Goal: Task Accomplishment & Management: Complete application form

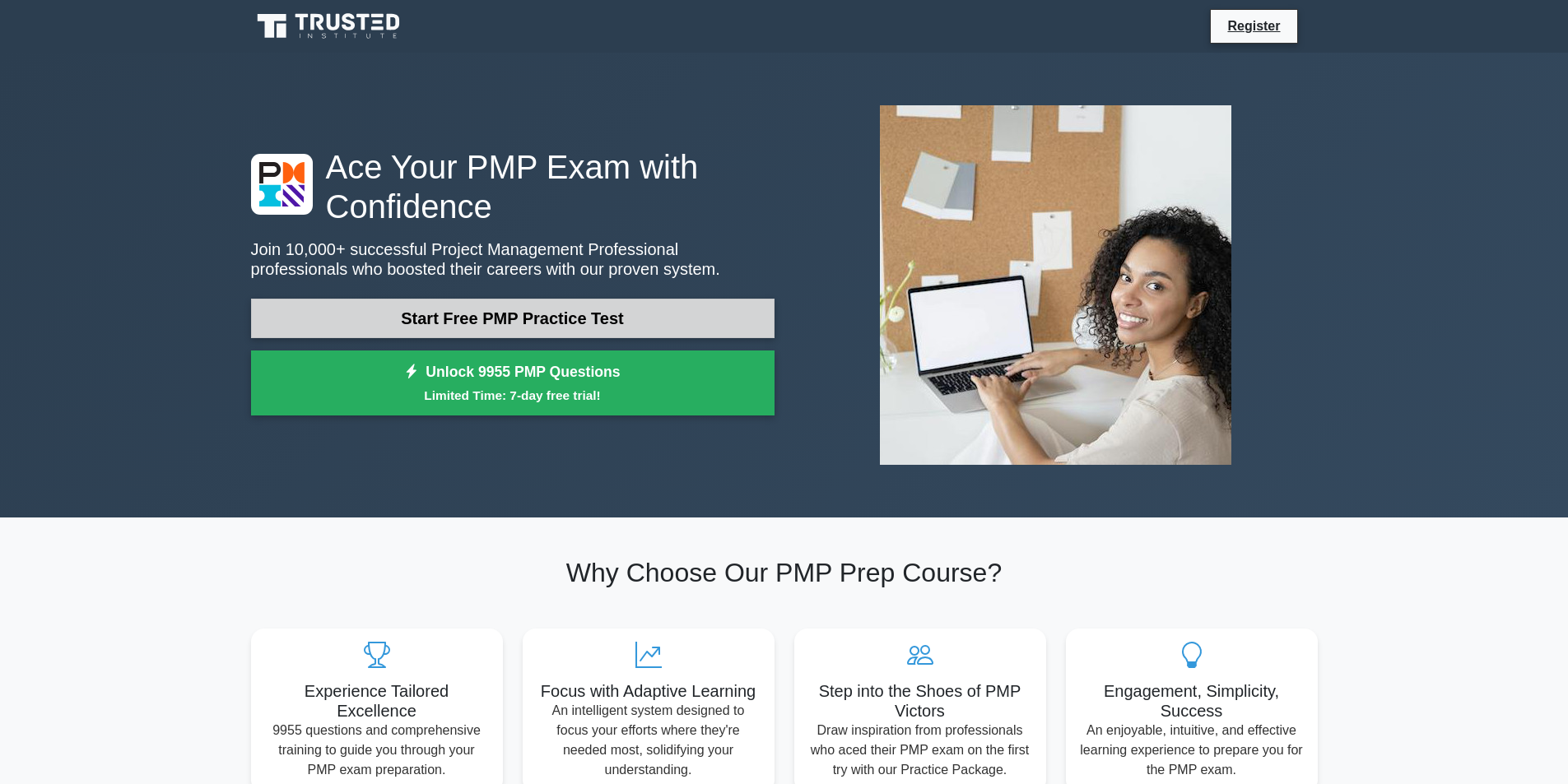
click at [507, 327] on link "Start Free PMP Practice Test" at bounding box center [512, 318] width 523 height 40
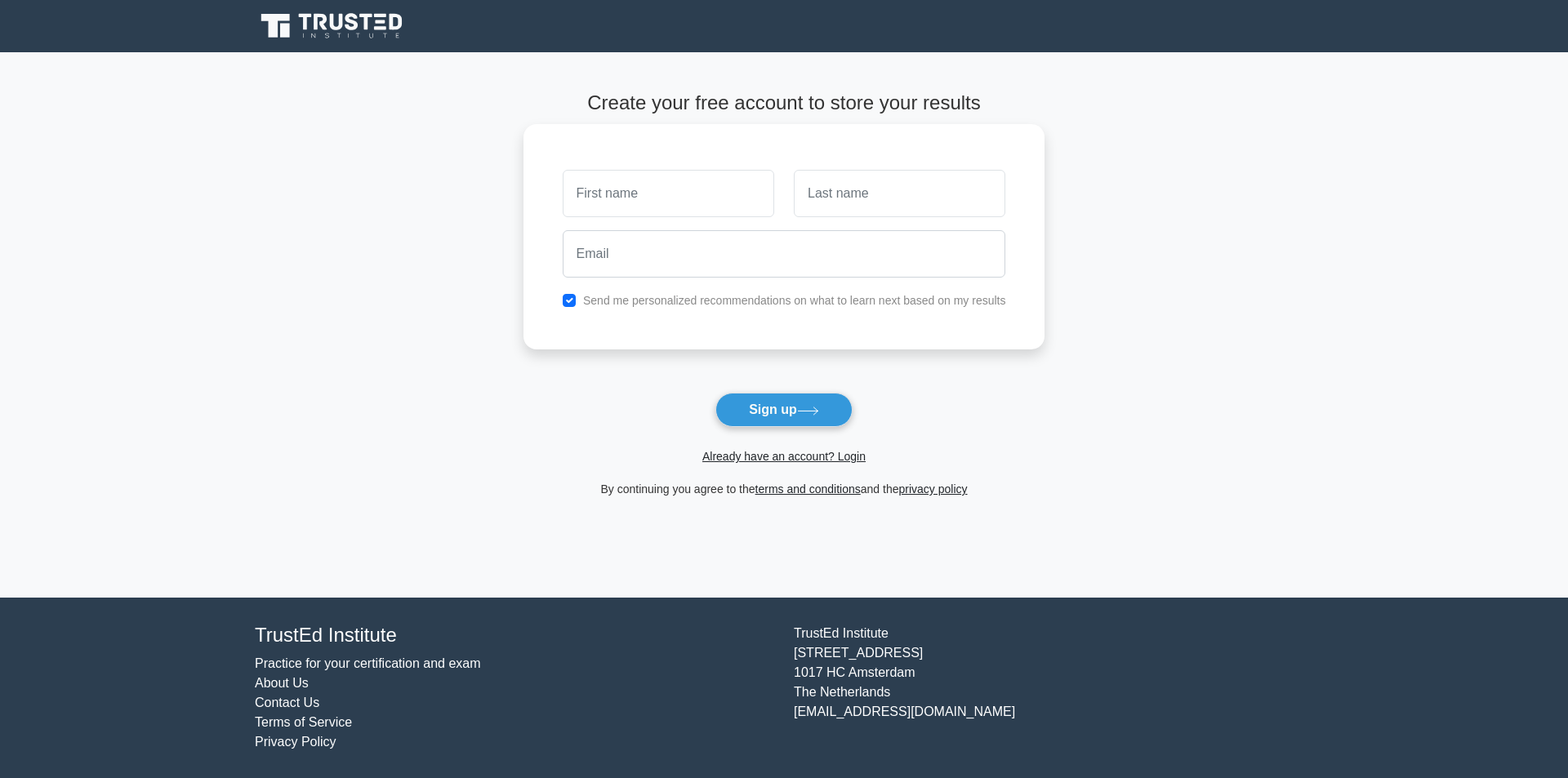
click at [636, 198] on input "text" at bounding box center [668, 193] width 211 height 47
type input "AREFIN"
click at [856, 209] on input "text" at bounding box center [899, 193] width 211 height 47
type input "Haque"
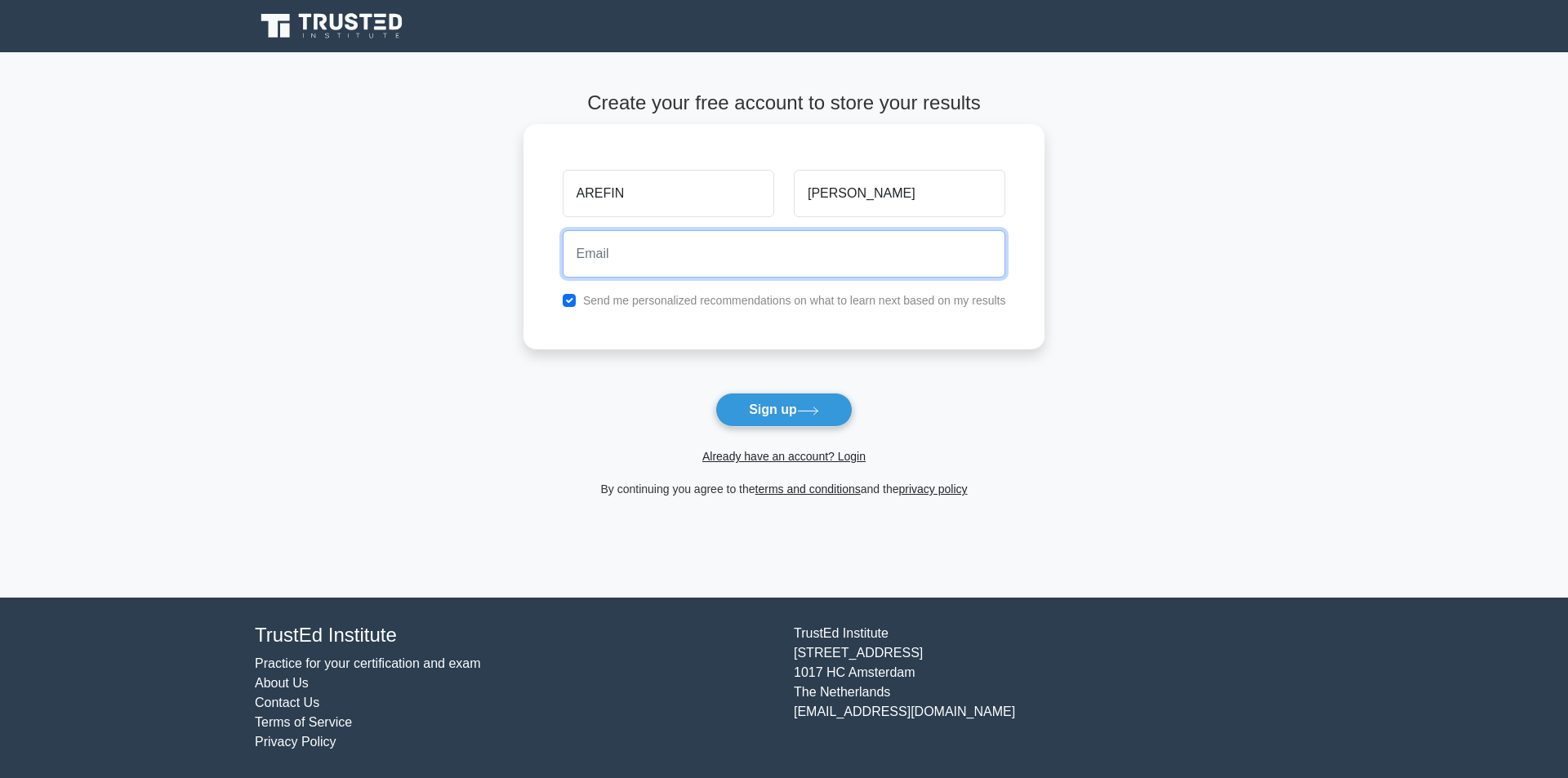
click at [604, 271] on input "email" at bounding box center [784, 253] width 444 height 47
click at [576, 303] on input "checkbox" at bounding box center [569, 301] width 13 height 13
checkbox input "false"
click at [596, 267] on input "email" at bounding box center [784, 253] width 444 height 47
type input "haquearefin07@gmail.com"
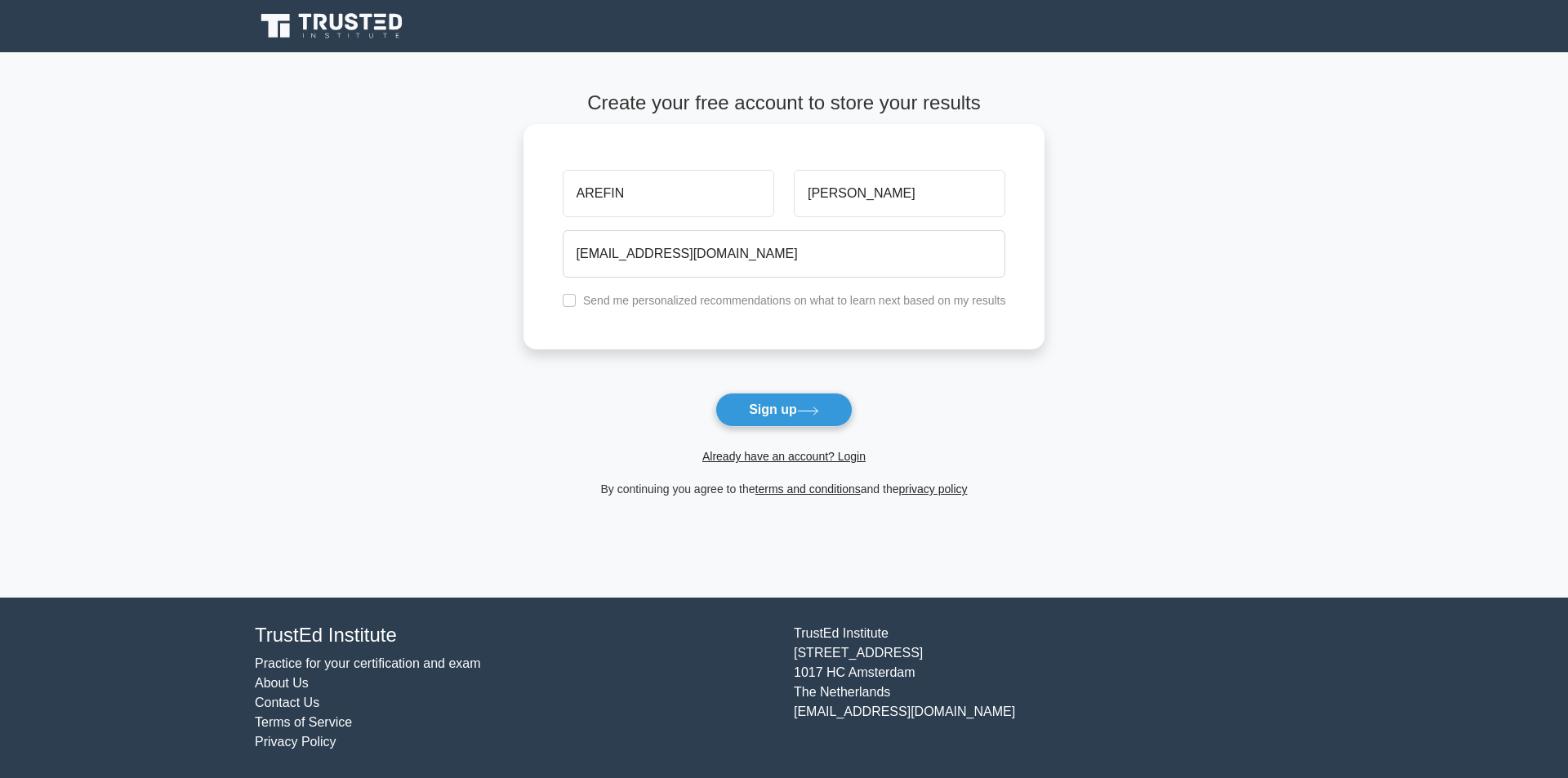
click at [640, 299] on label "Send me personalized recommendations on what to learn next based on my results" at bounding box center [794, 301] width 423 height 13
click at [640, 302] on label "Send me personalized recommendations on what to learn next based on my results" at bounding box center [794, 301] width 423 height 13
click at [575, 300] on input "checkbox" at bounding box center [569, 301] width 13 height 13
checkbox input "true"
click at [739, 413] on button "Sign up" at bounding box center [784, 409] width 137 height 34
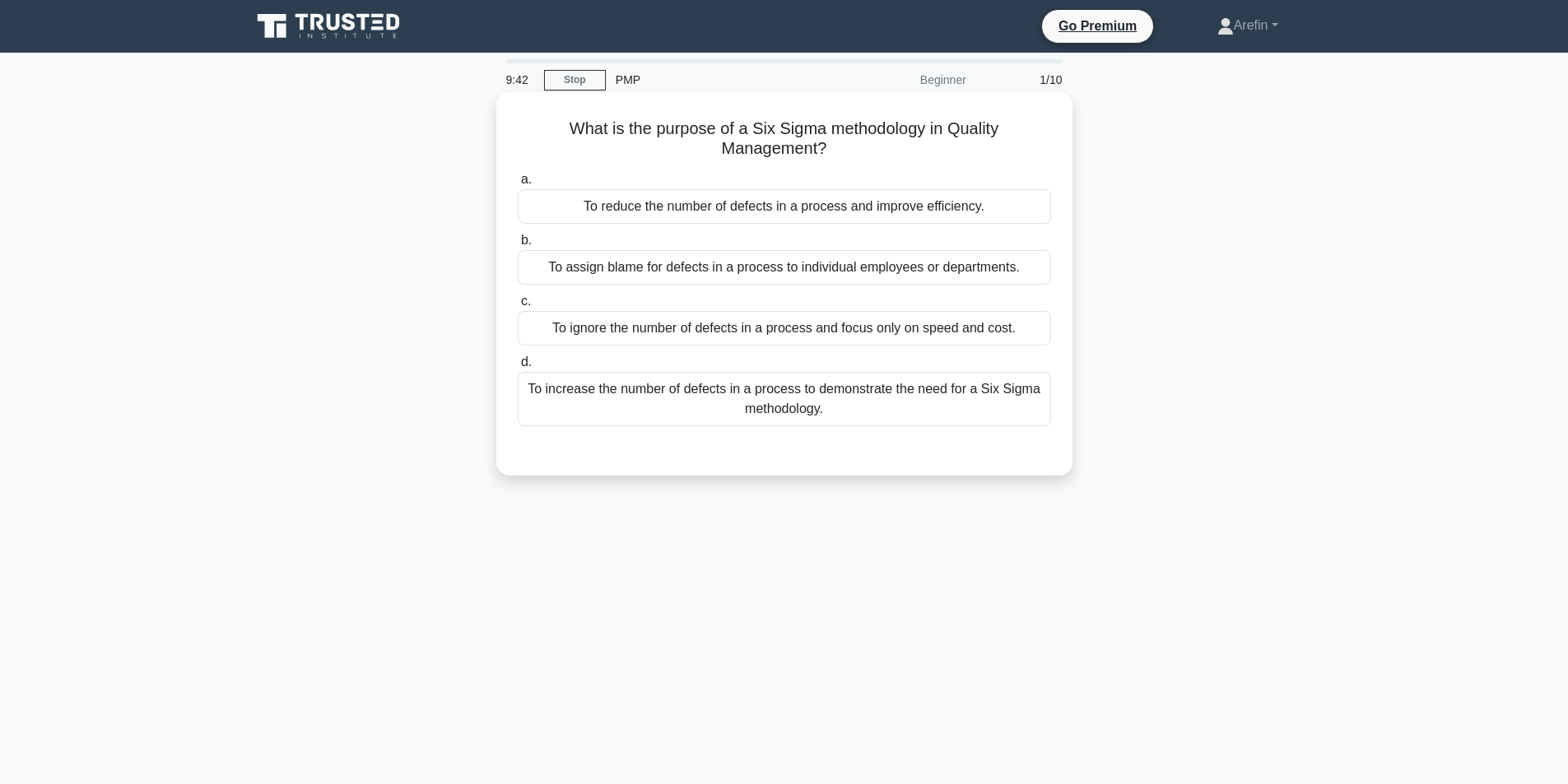
click at [718, 194] on div "To reduce the number of defects in a process and improve efficiency." at bounding box center [784, 206] width 534 height 34
click at [518, 185] on input "a. To reduce the number of defects in a process and improve efficiency." at bounding box center [518, 180] width 0 height 11
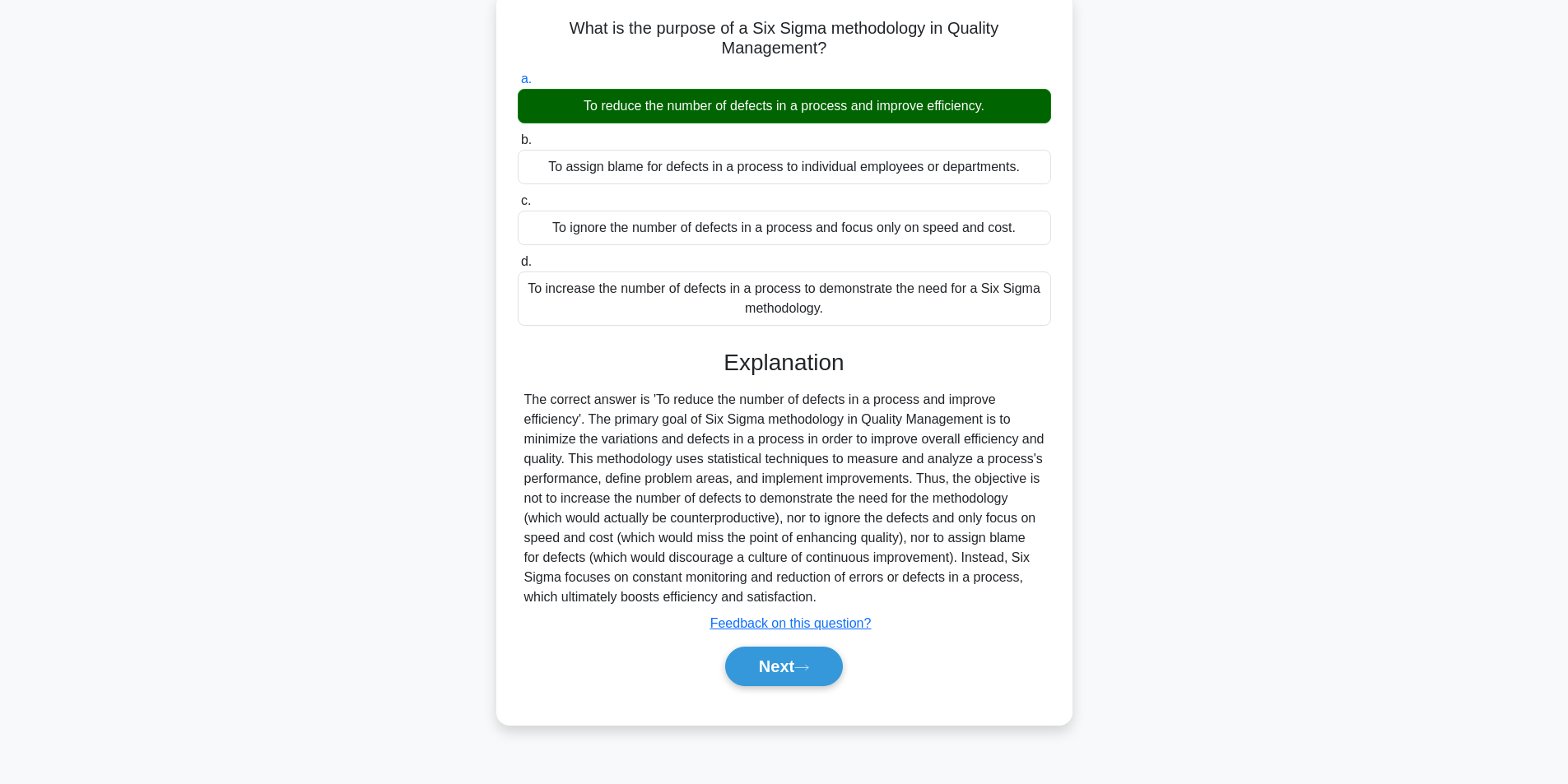
scroll to position [104, 0]
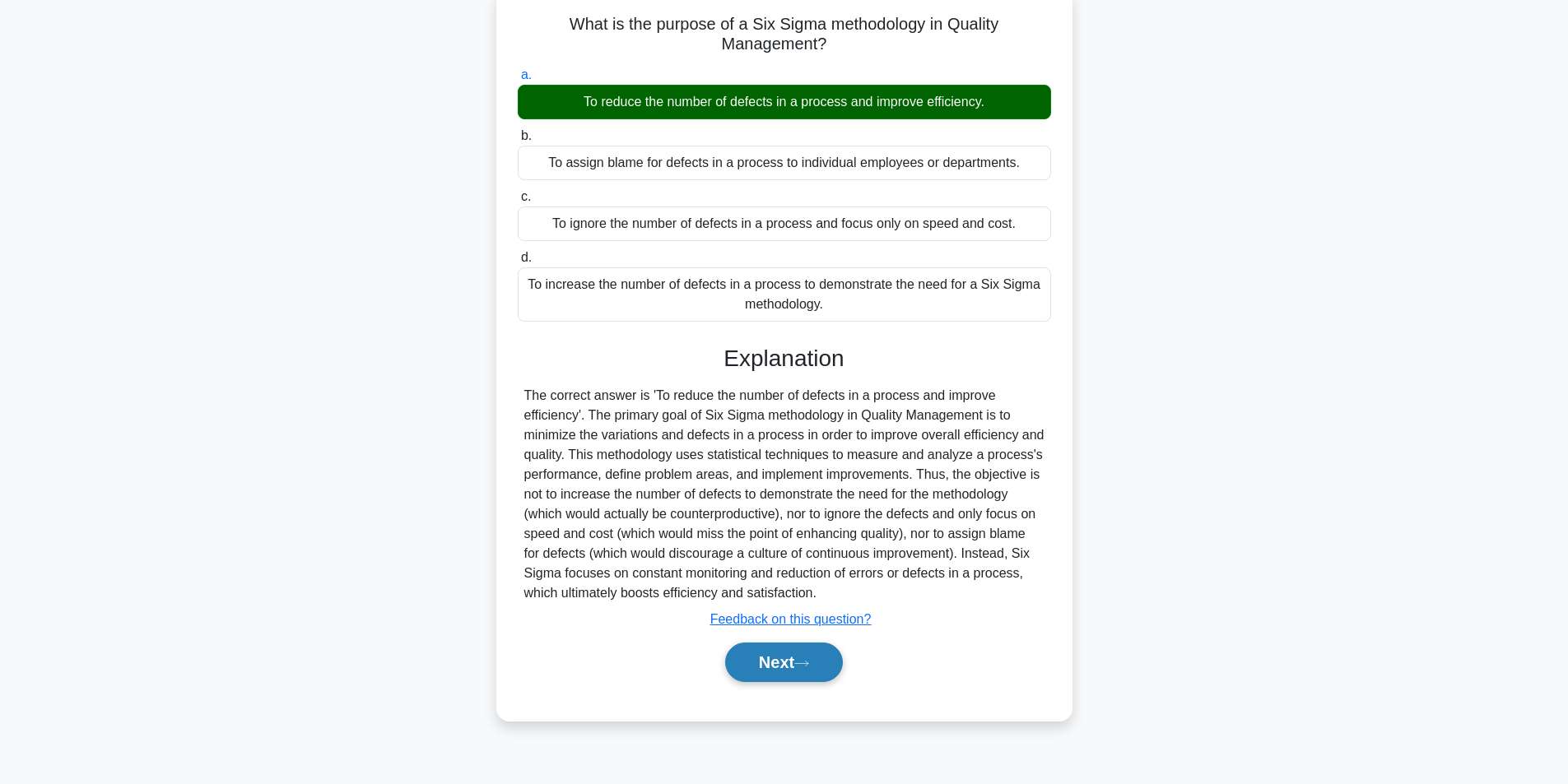
click at [787, 658] on button "Next" at bounding box center [784, 662] width 118 height 40
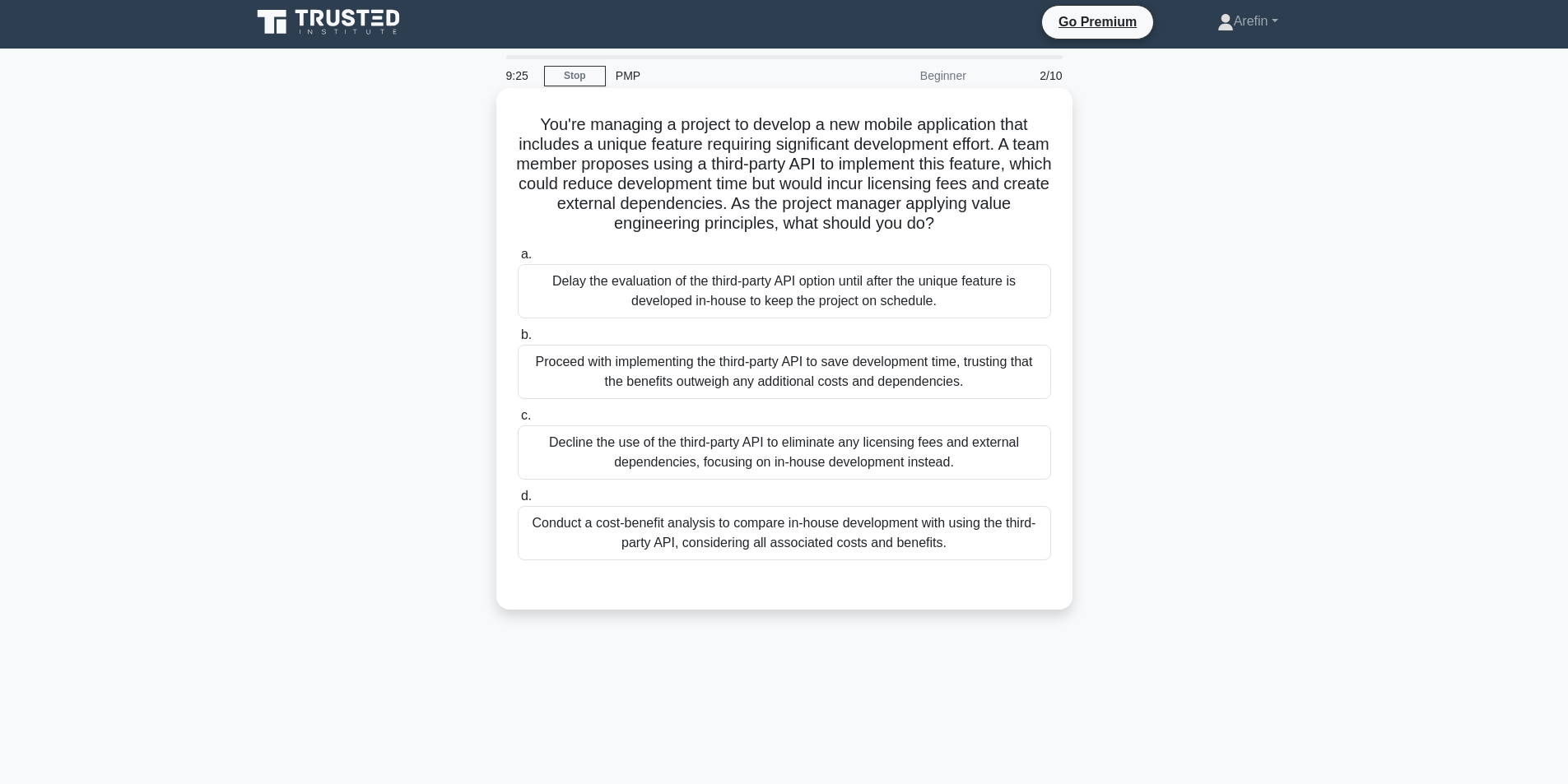
scroll to position [0, 0]
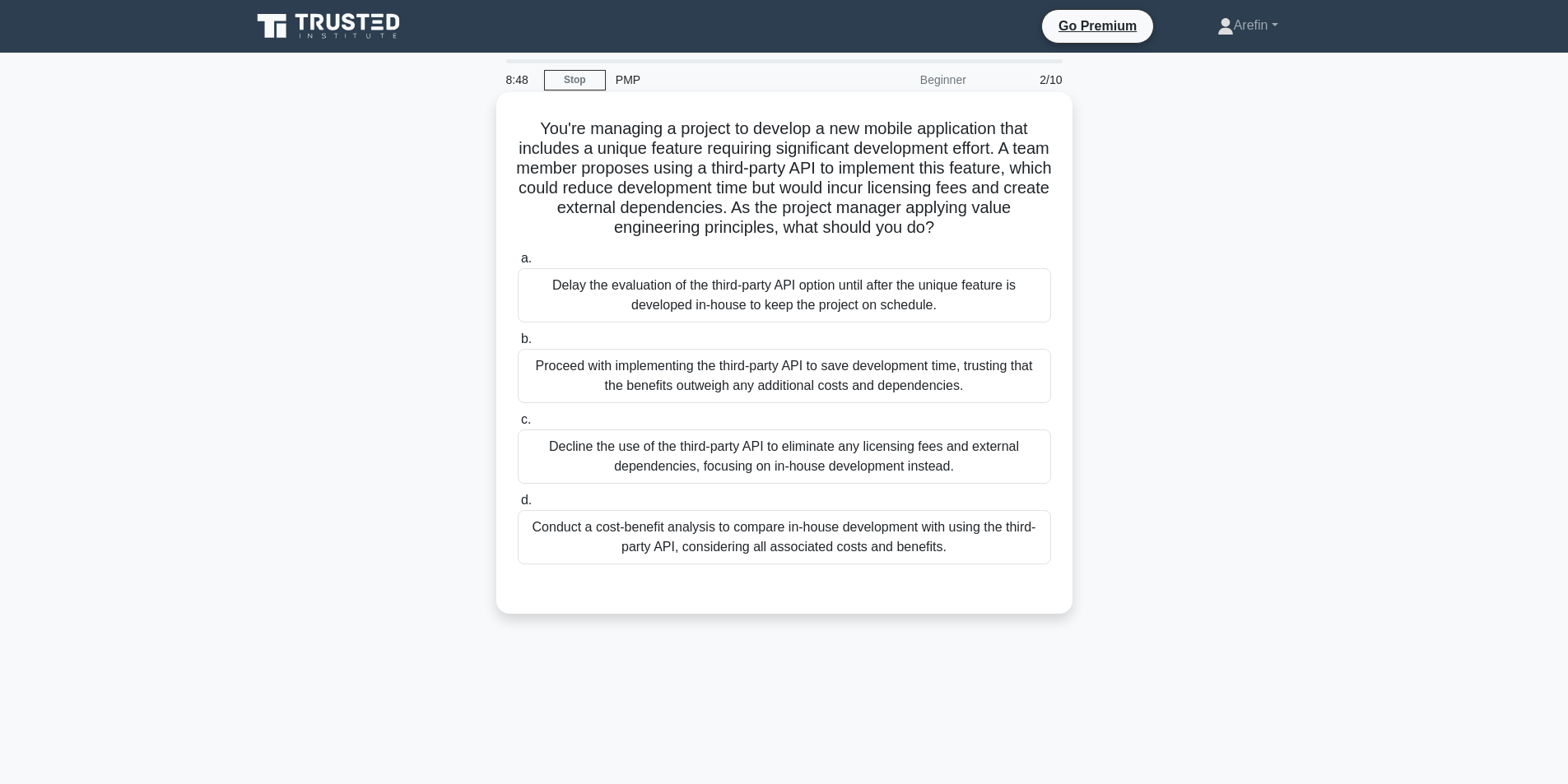
click at [744, 563] on div "Conduct a cost-benefit analysis to compare in-house development with using the …" at bounding box center [784, 537] width 534 height 54
click at [518, 506] on input "d. Conduct a cost-benefit analysis to compare in-house development with using t…" at bounding box center [518, 501] width 0 height 11
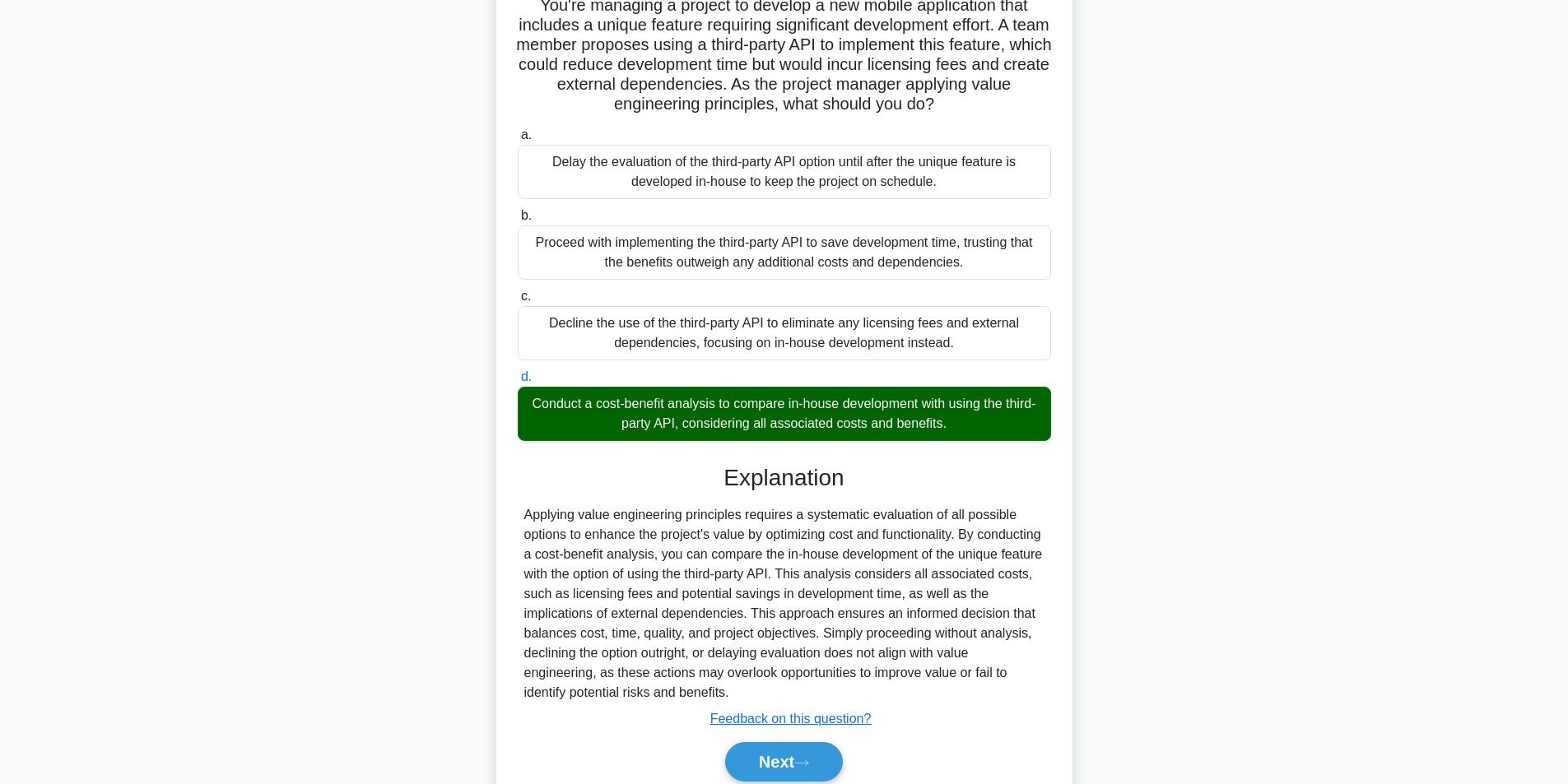
scroll to position [212, 0]
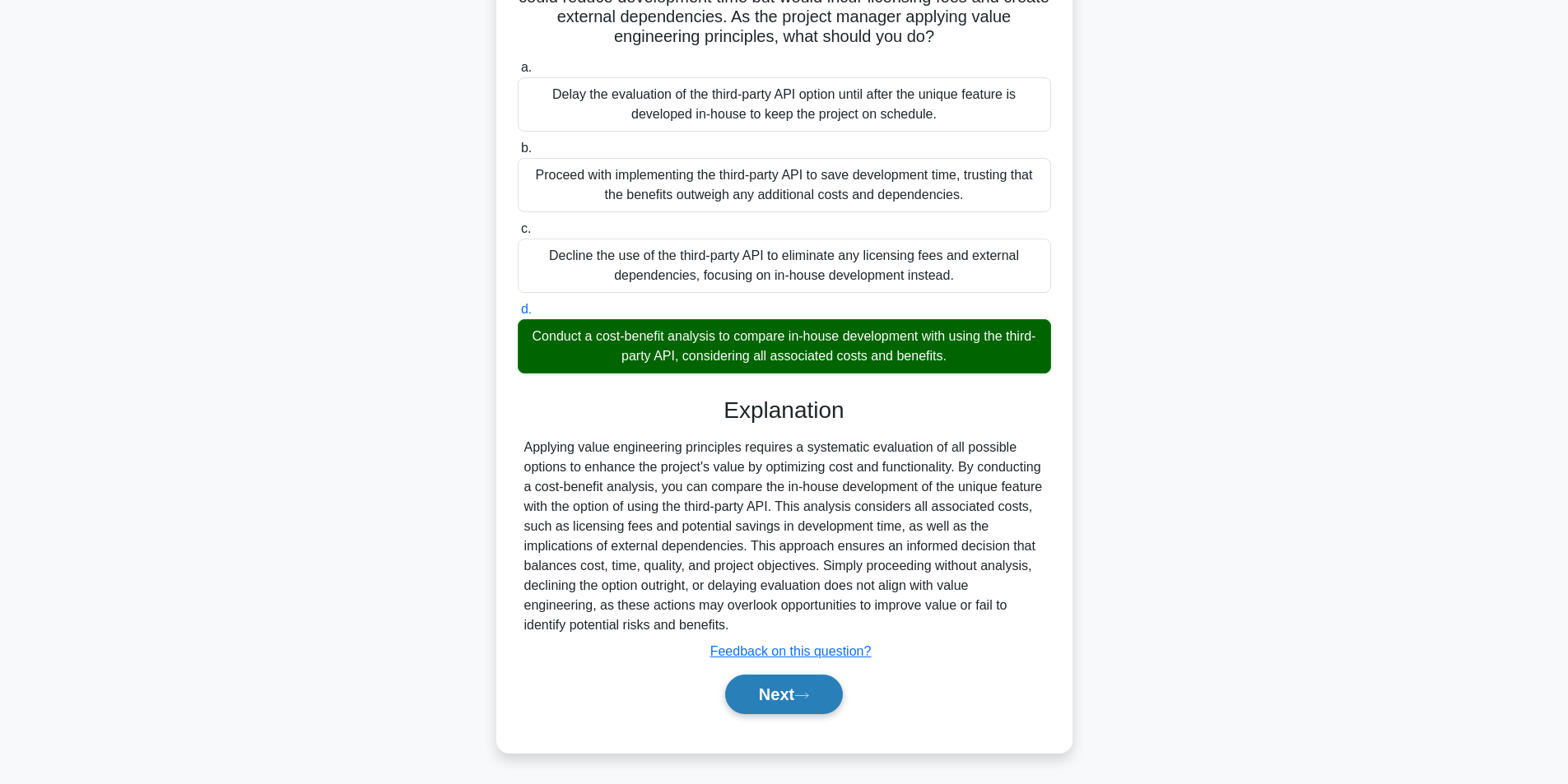
click at [810, 702] on button "Next" at bounding box center [784, 694] width 118 height 40
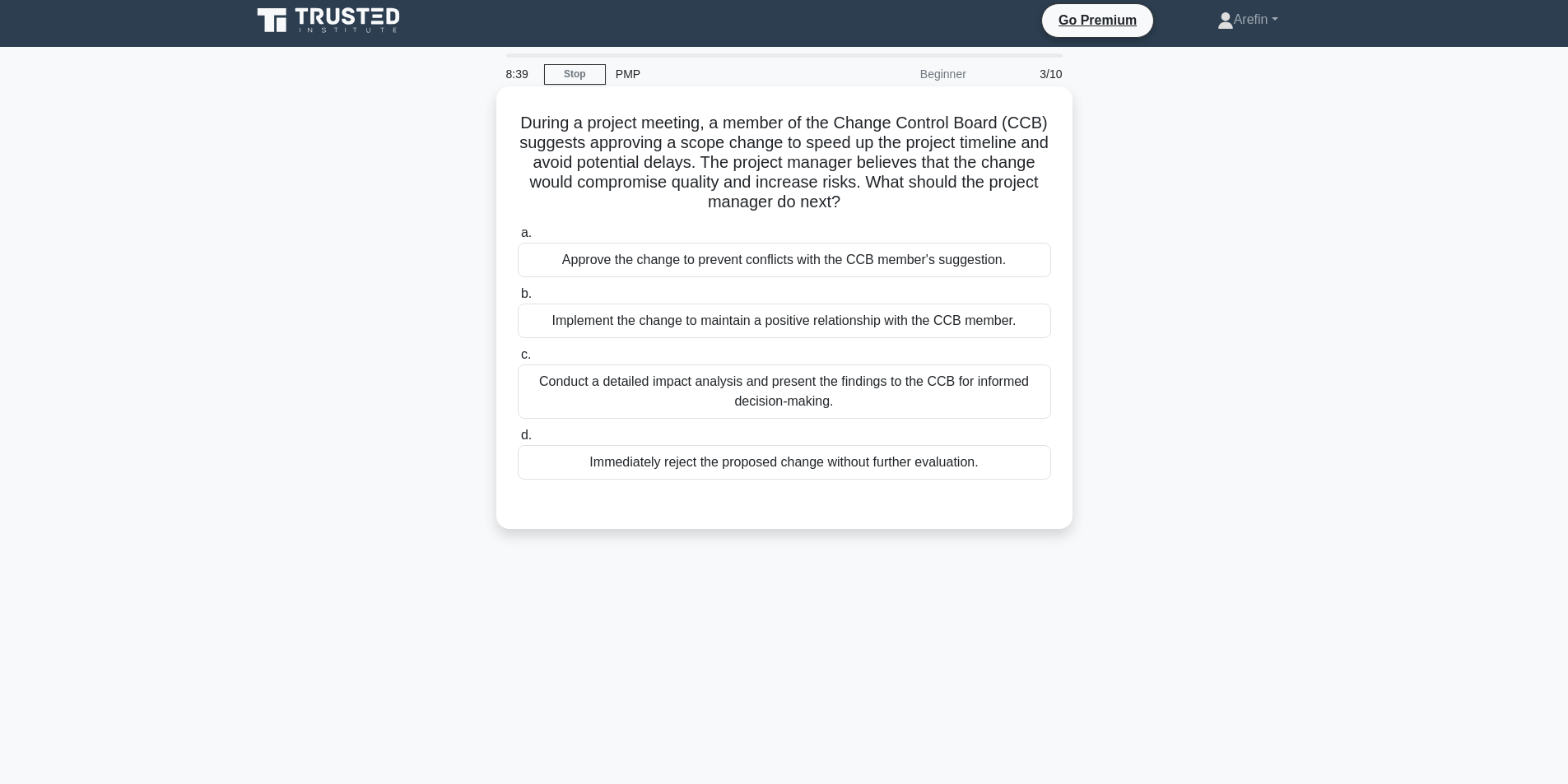
scroll to position [0, 0]
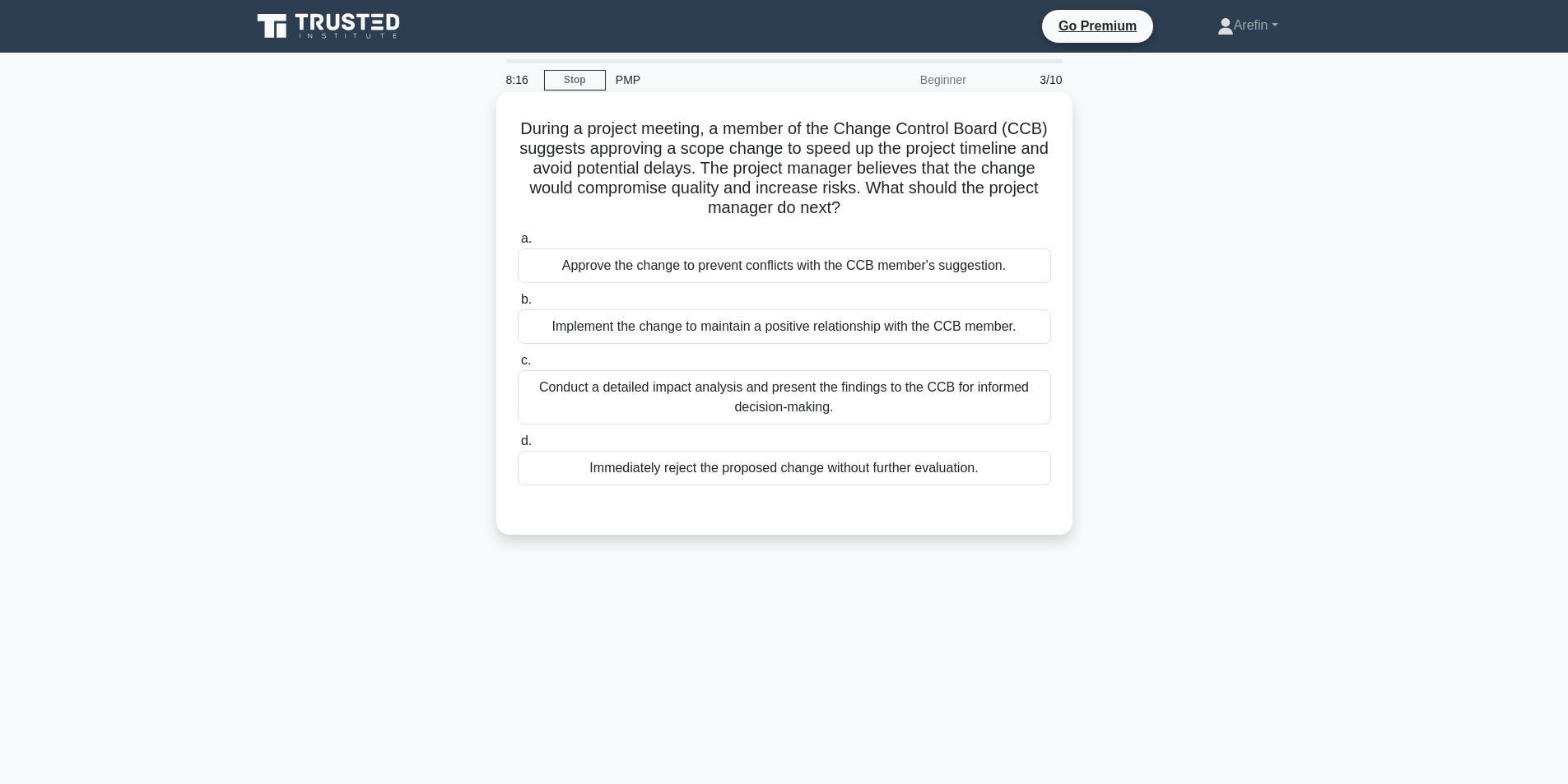
click at [727, 411] on div "Conduct a detailed impact analysis and present the findings to the CCB for info…" at bounding box center [784, 398] width 534 height 54
click at [518, 366] on input "c. Conduct a detailed impact analysis and present the findings to the CCB for i…" at bounding box center [518, 361] width 0 height 11
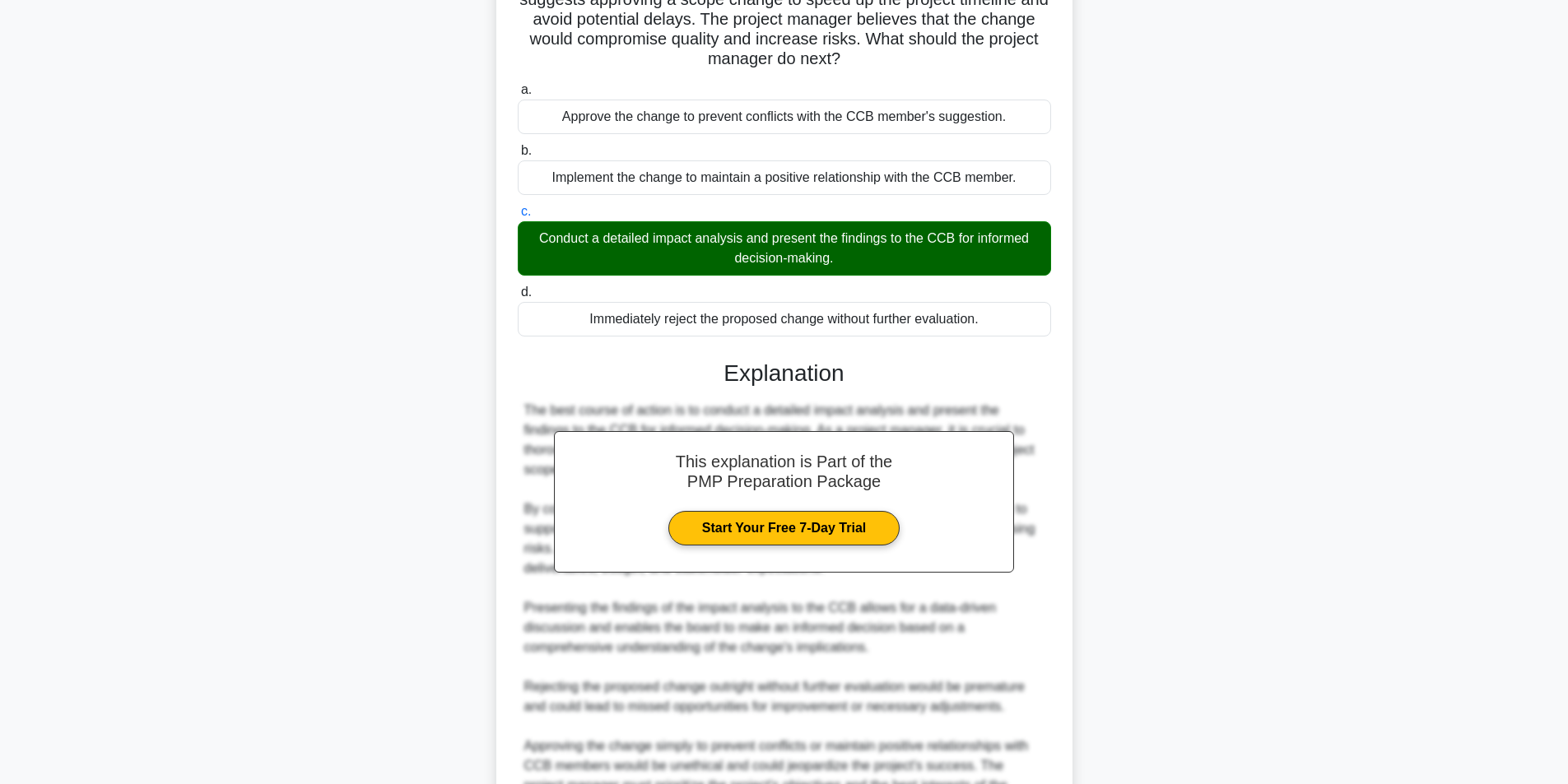
scroll to position [329, 0]
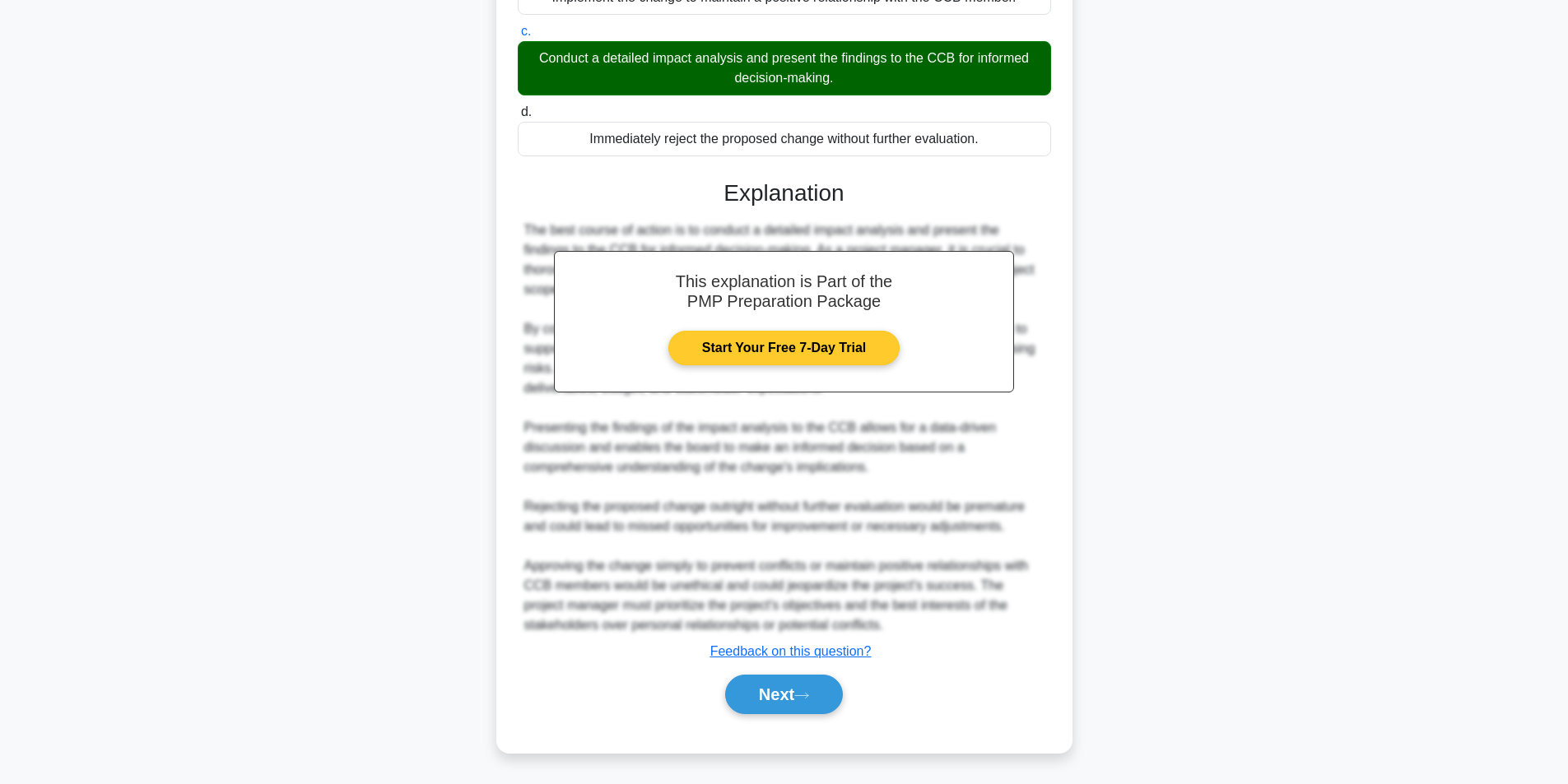
click at [782, 343] on link "Start Your Free 7-Day Trial" at bounding box center [784, 347] width 231 height 34
